Goal: Browse casually

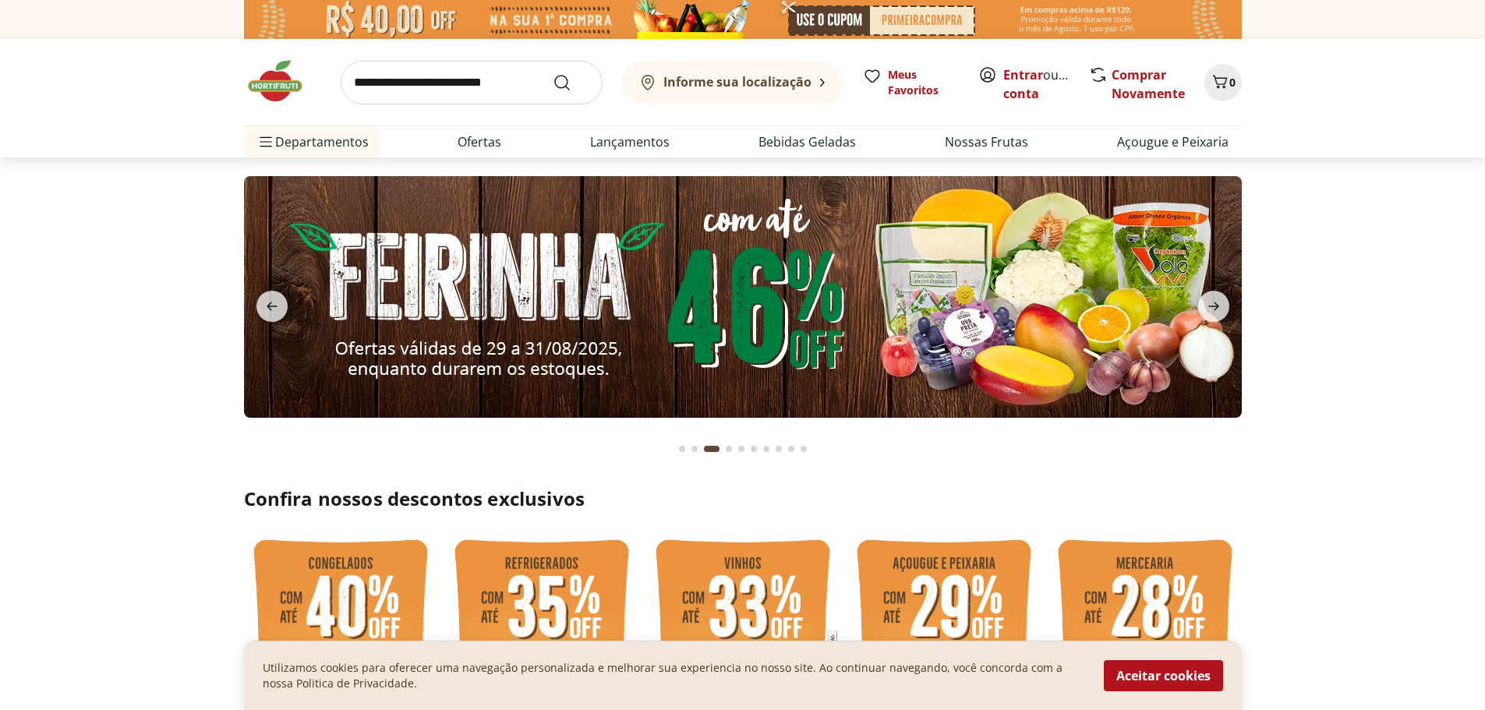
click at [868, 13] on img at bounding box center [743, 19] width 998 height 39
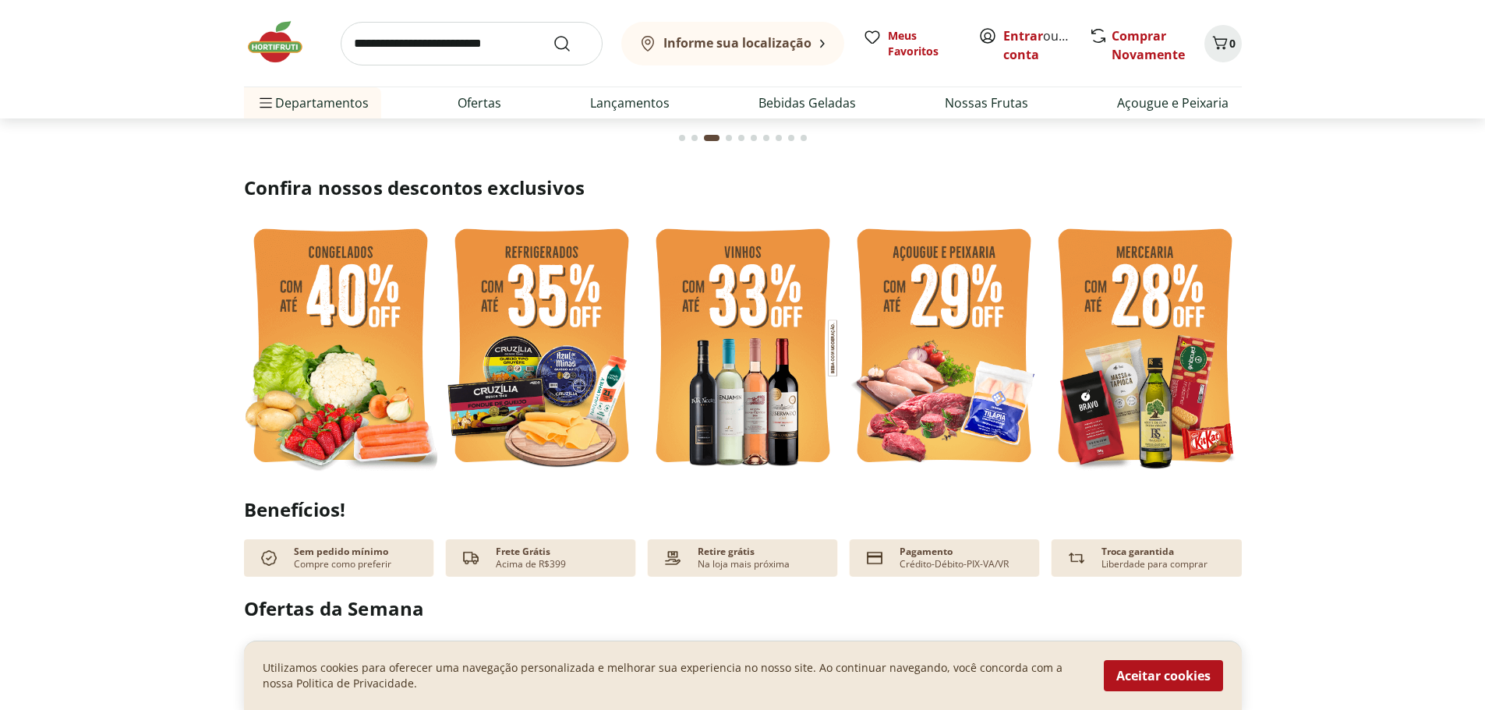
scroll to position [312, 0]
click at [1197, 663] on button "Aceitar cookies" at bounding box center [1163, 675] width 119 height 31
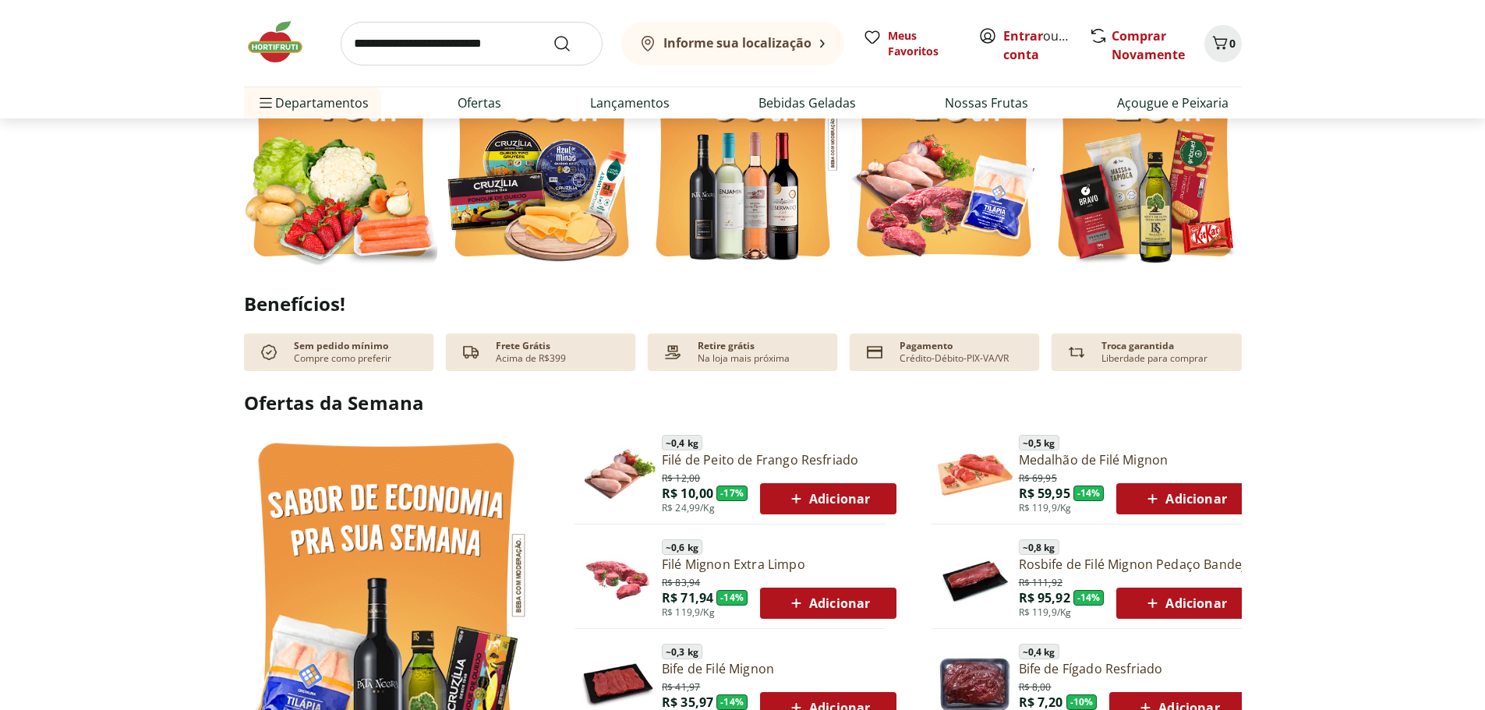
scroll to position [0, 0]
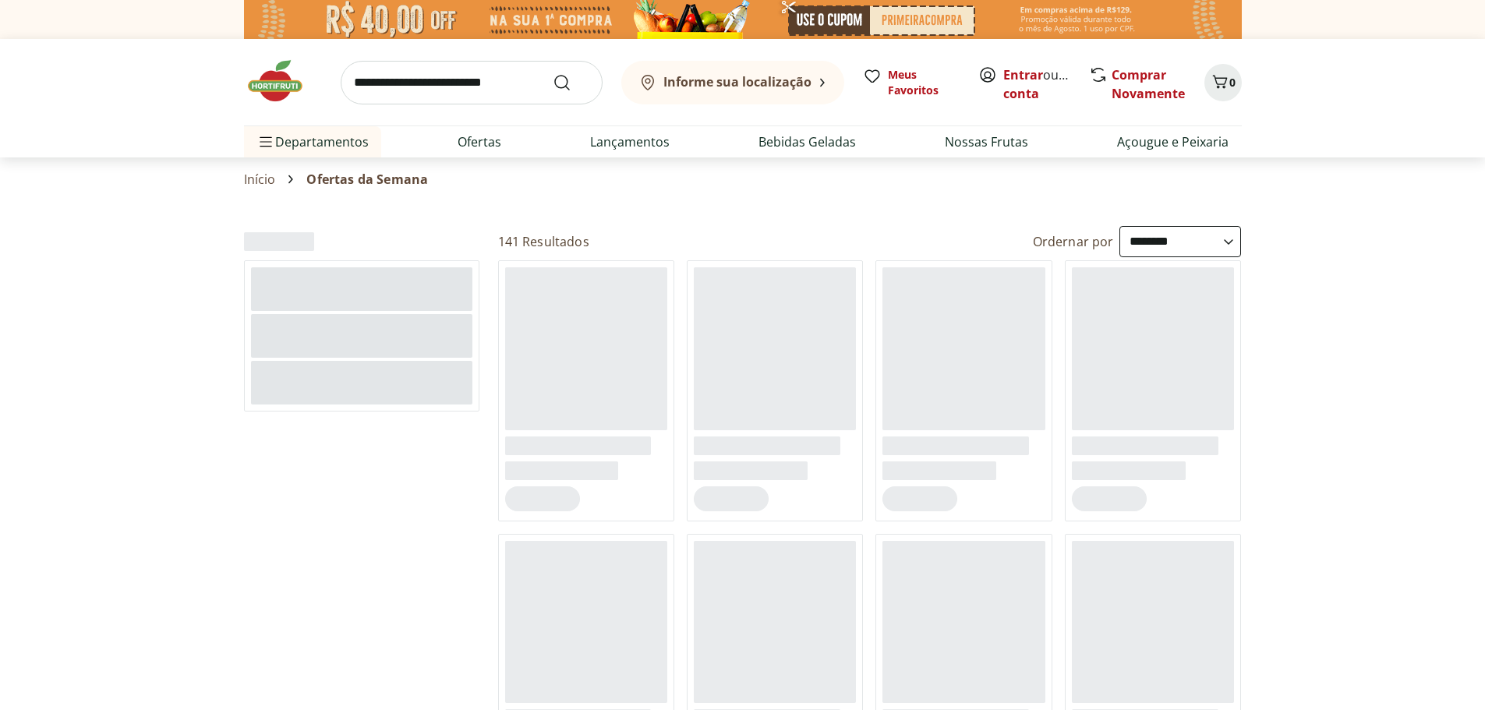
select select "**********"
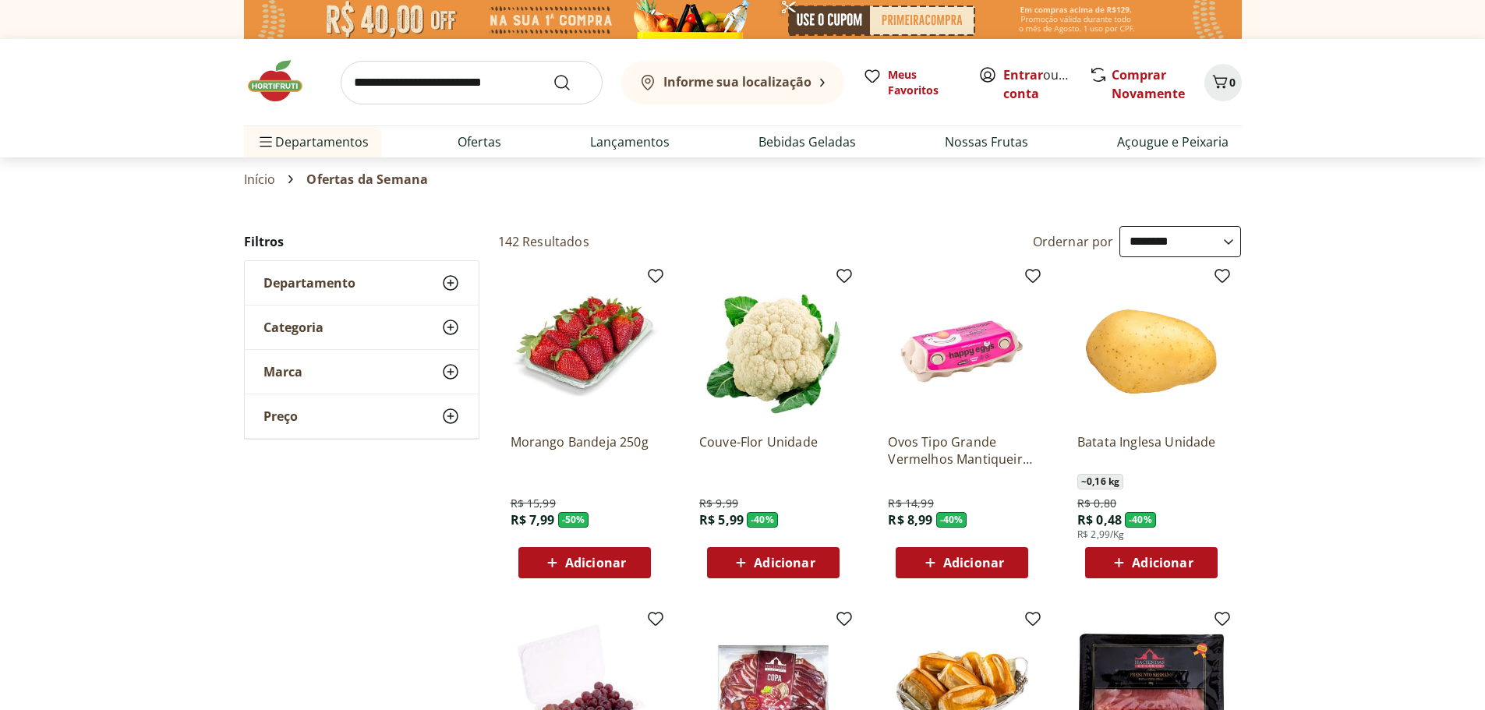
click at [271, 84] on img at bounding box center [283, 81] width 78 height 47
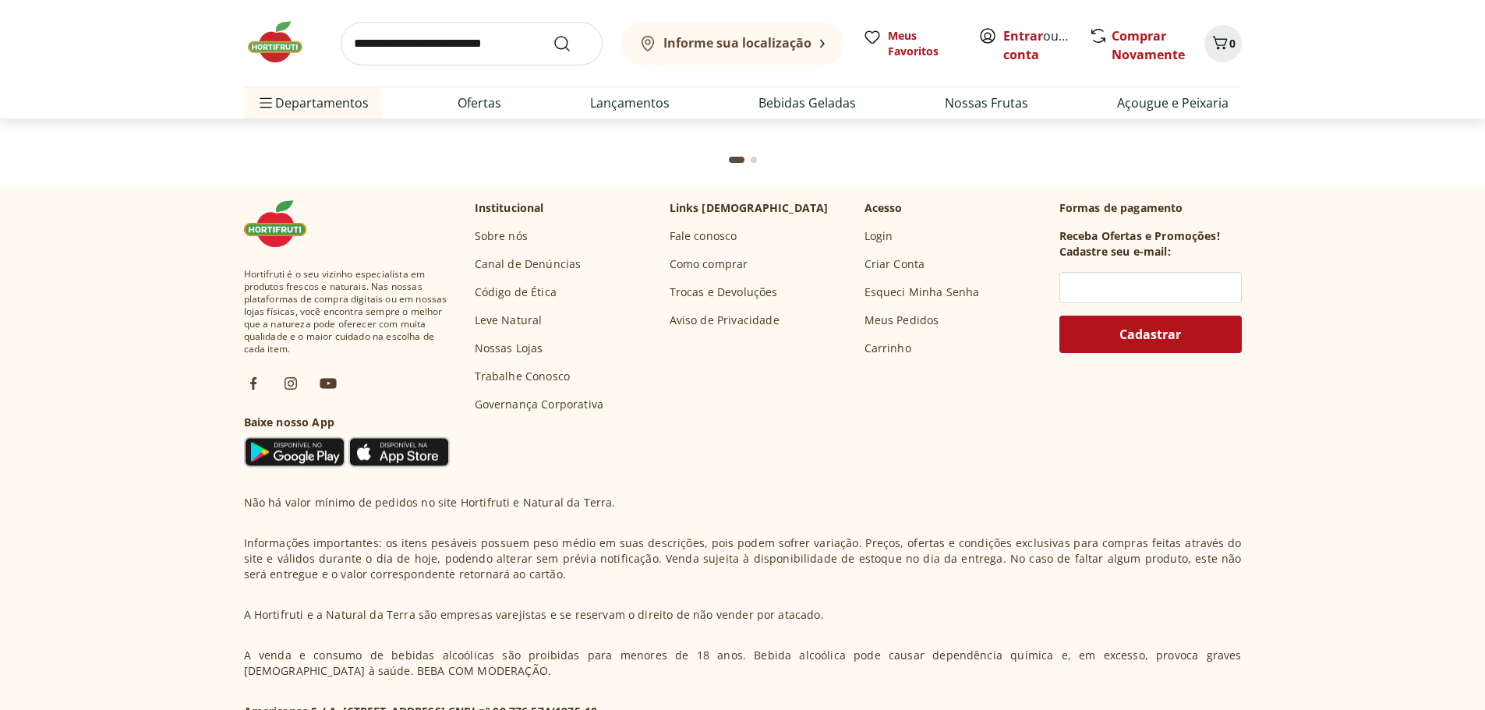
scroll to position [4646, 0]
